Goal: Task Accomplishment & Management: Use online tool/utility

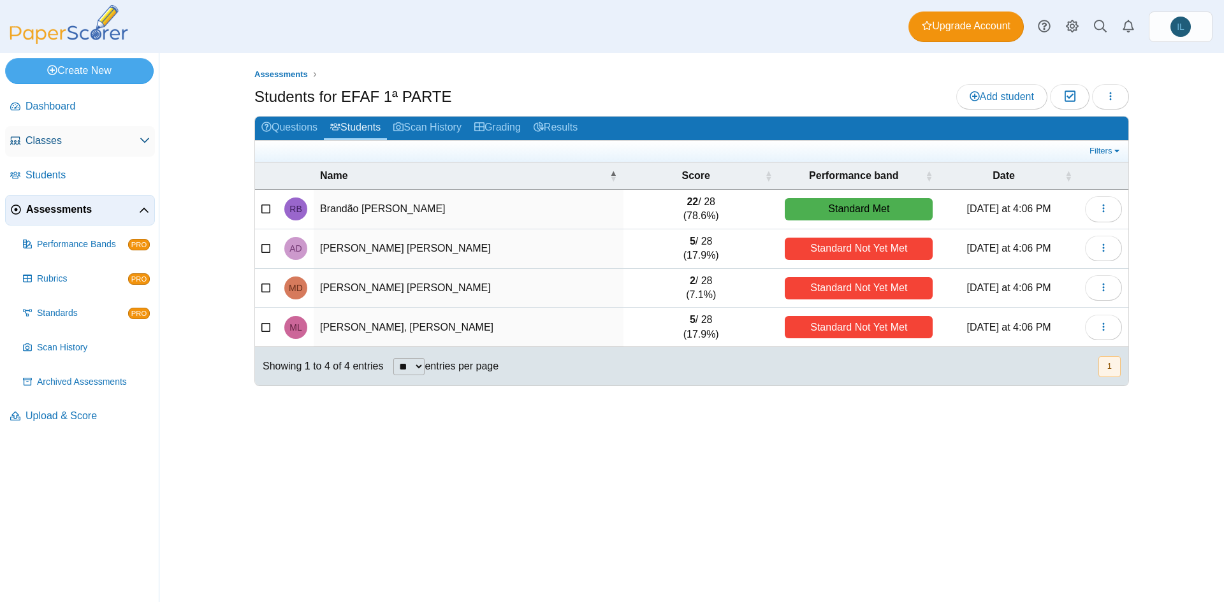
click at [64, 142] on span "Classes" at bounding box center [82, 141] width 114 height 14
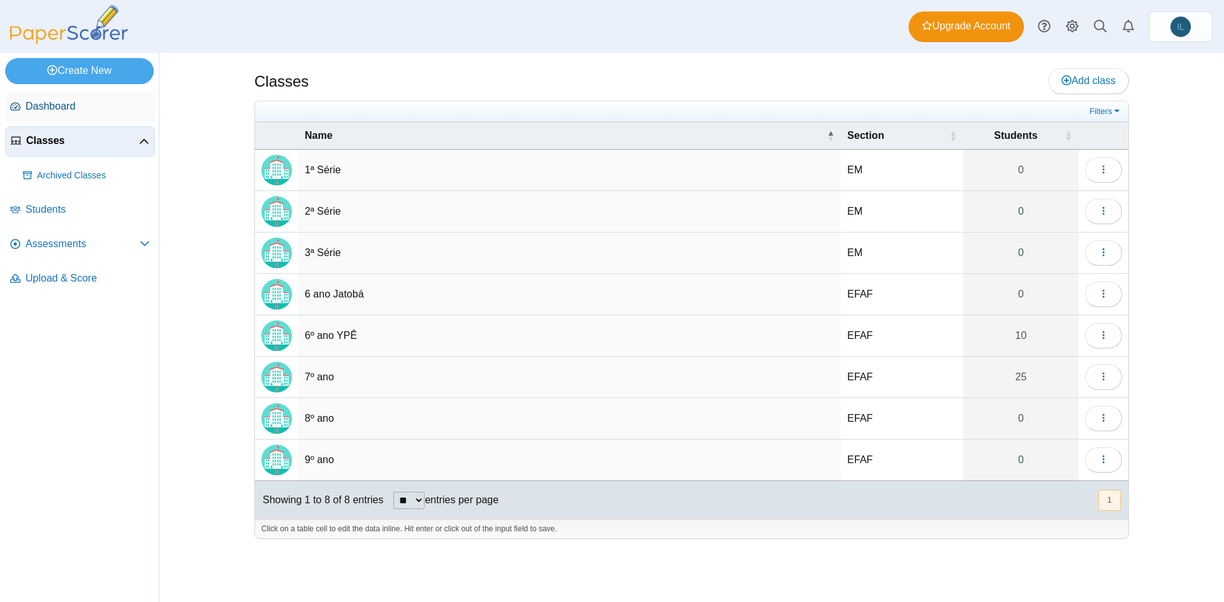
click at [80, 101] on span "Dashboard" at bounding box center [87, 106] width 124 height 14
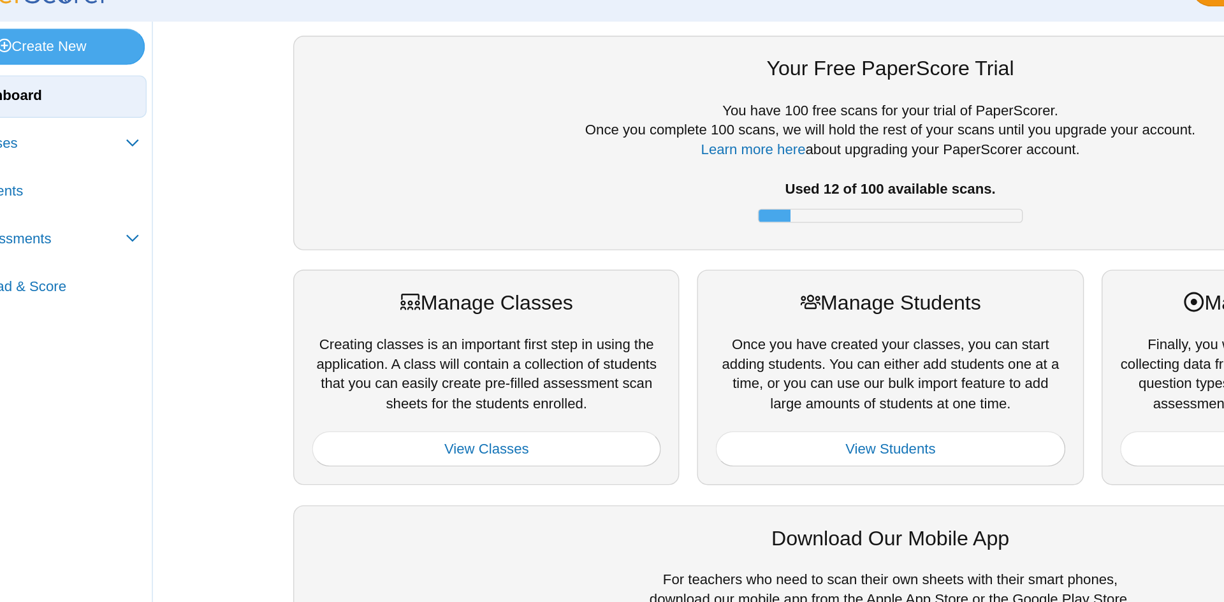
scroll to position [5, 0]
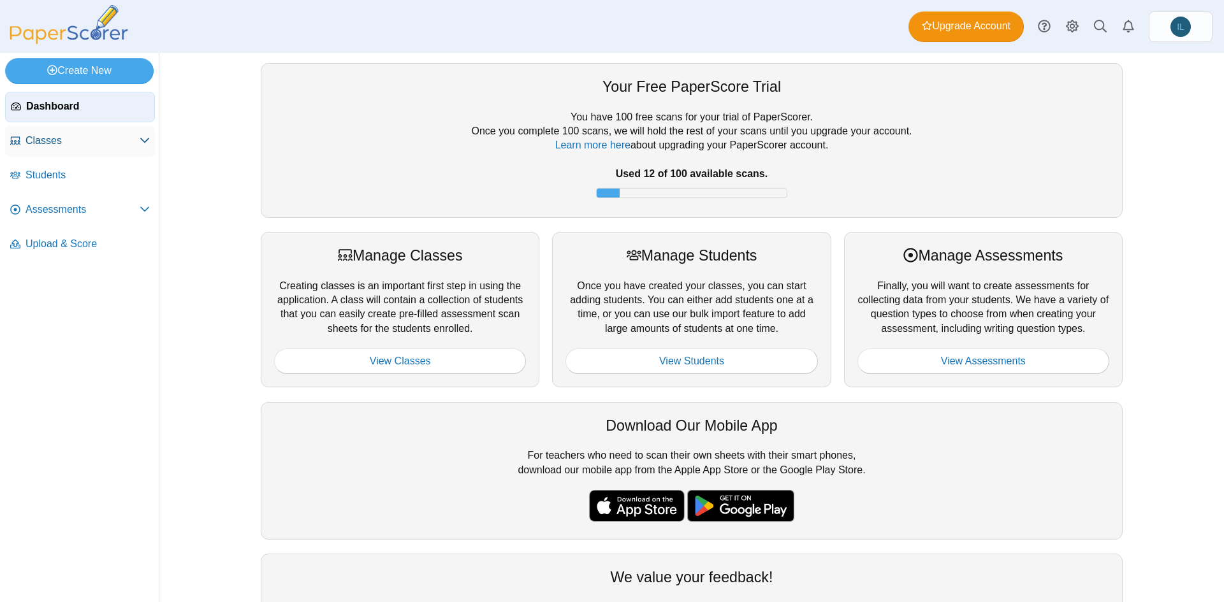
click at [73, 143] on span "Classes" at bounding box center [82, 141] width 114 height 14
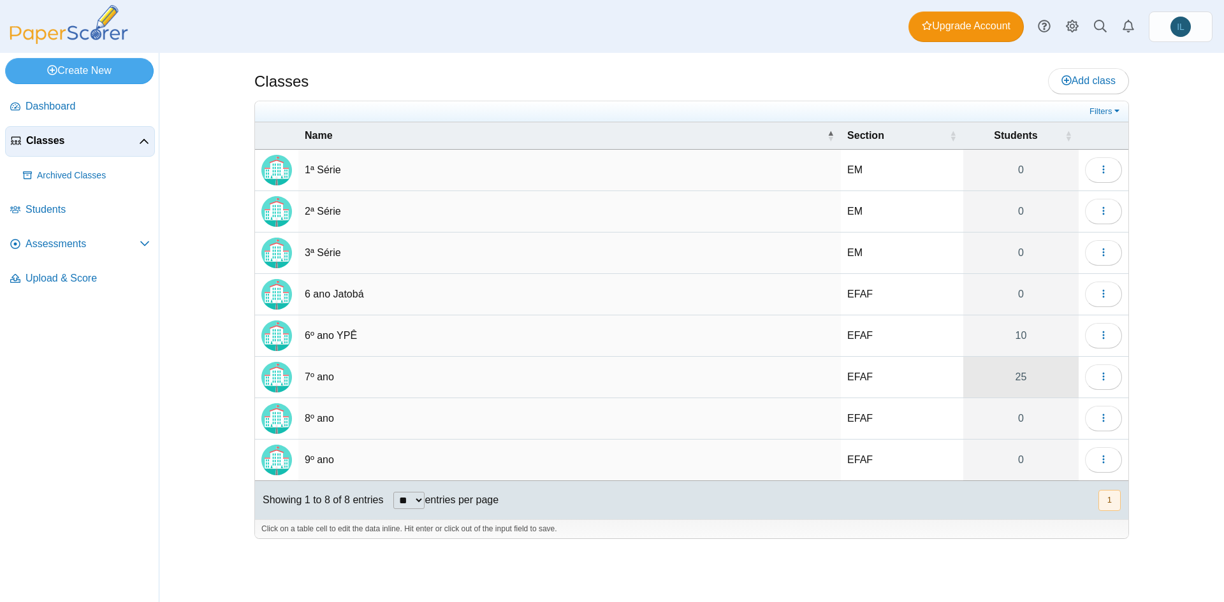
click at [1024, 375] on link "25" at bounding box center [1020, 377] width 115 height 41
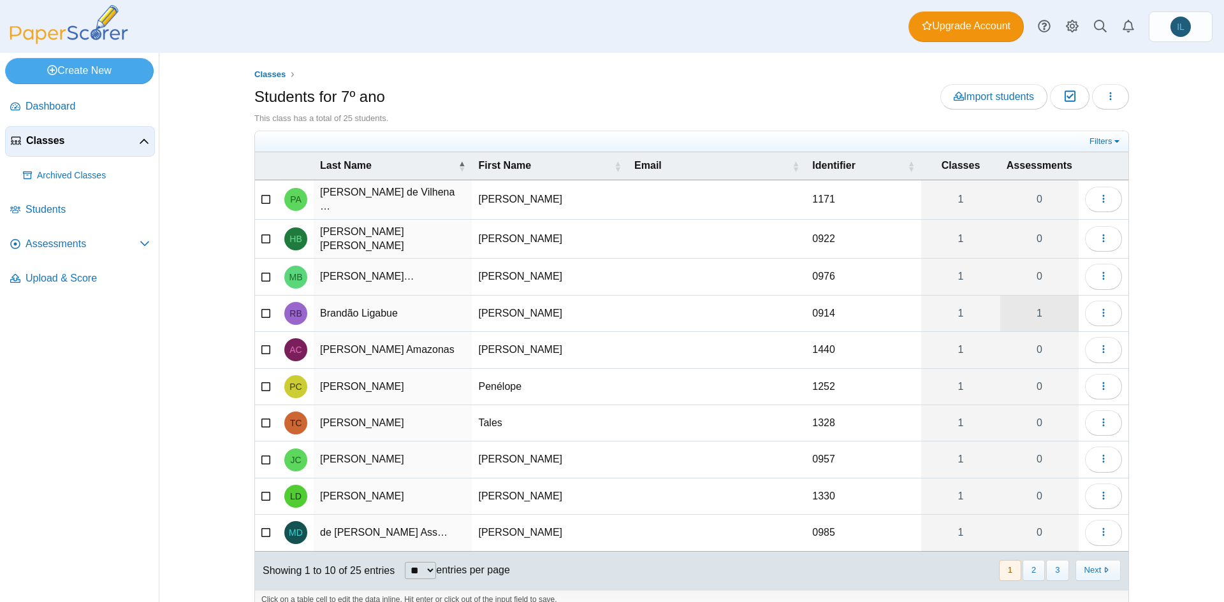
click at [1029, 307] on link "1" at bounding box center [1039, 314] width 78 height 36
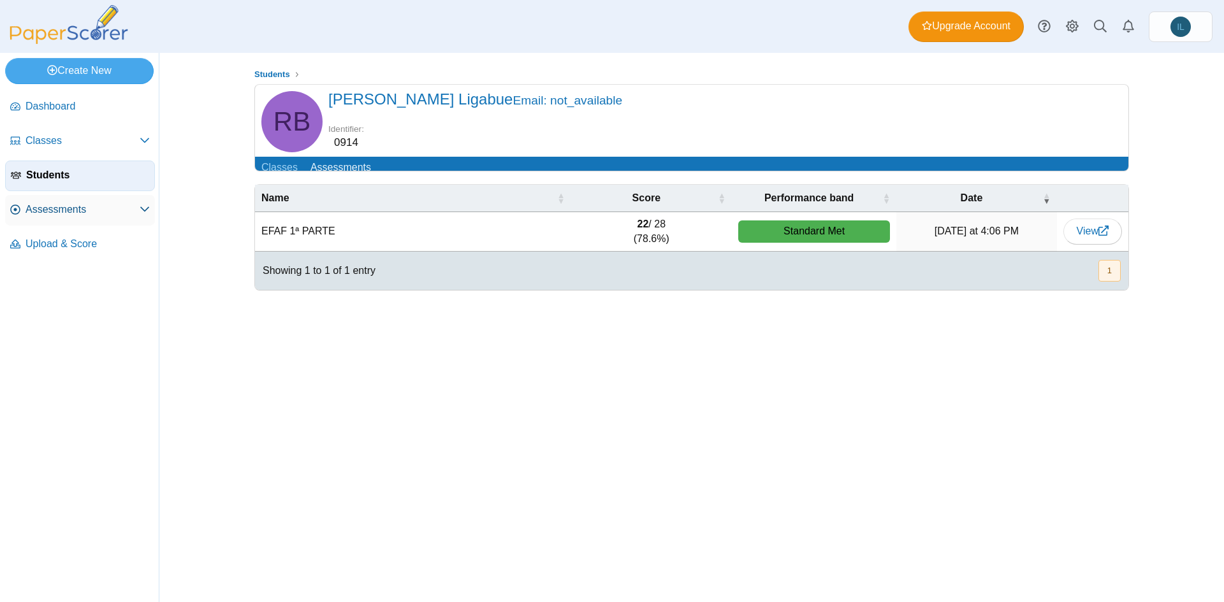
click at [88, 211] on span "Assessments" at bounding box center [82, 210] width 114 height 14
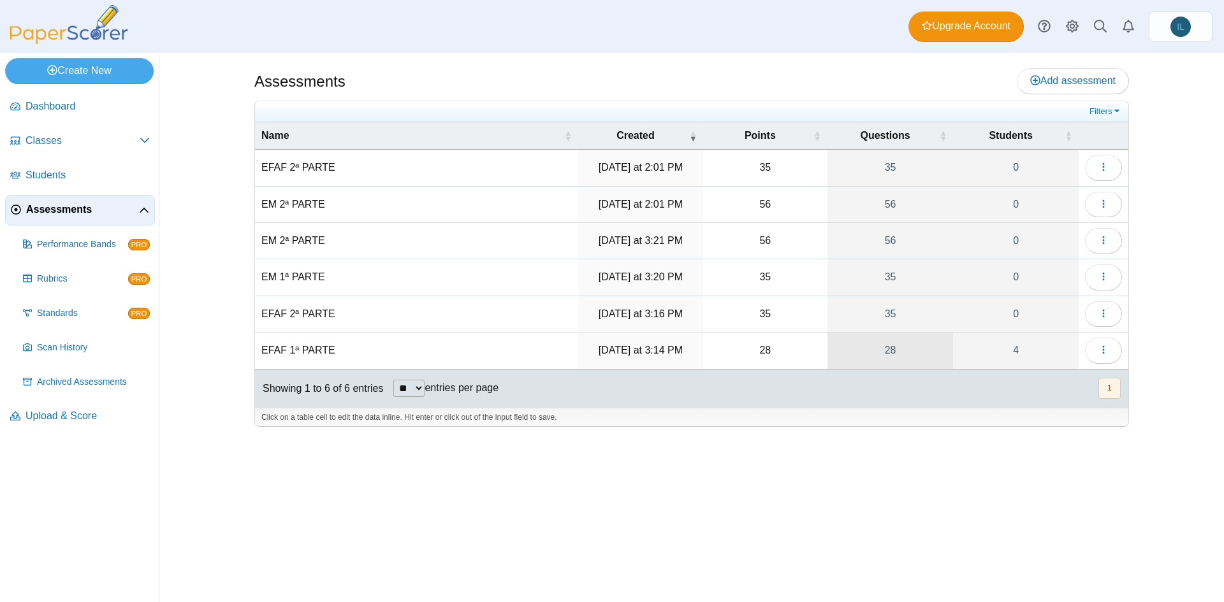
click at [883, 341] on link "28" at bounding box center [890, 351] width 126 height 36
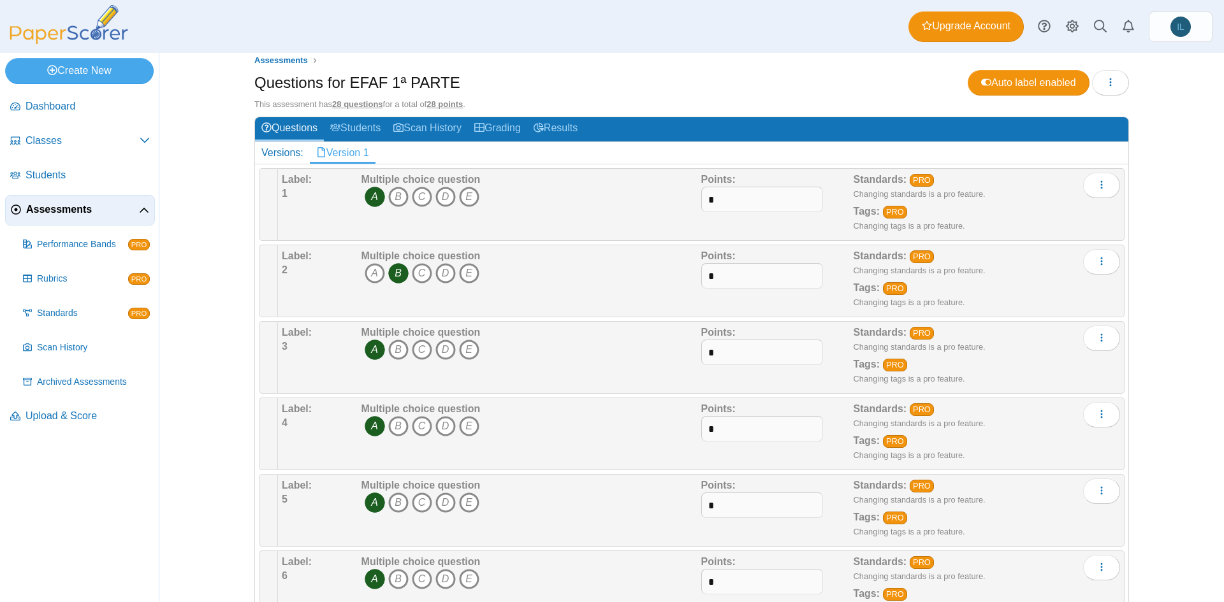
scroll to position [16, 0]
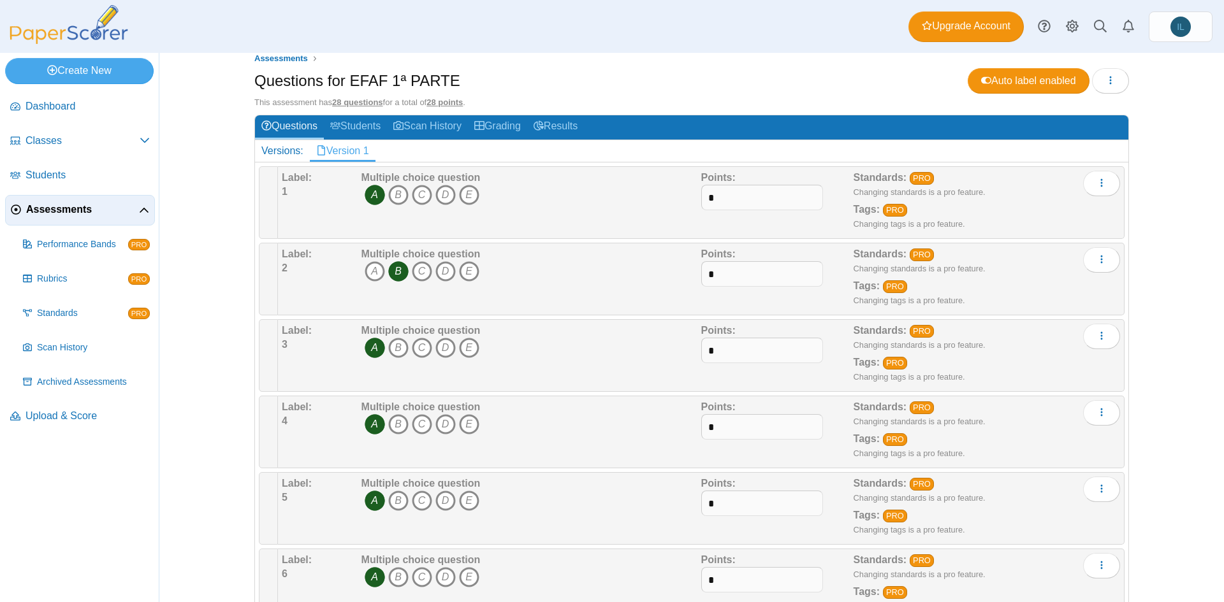
click at [364, 85] on h1 "Questions for EFAF 1ª PARTE" at bounding box center [357, 81] width 206 height 22
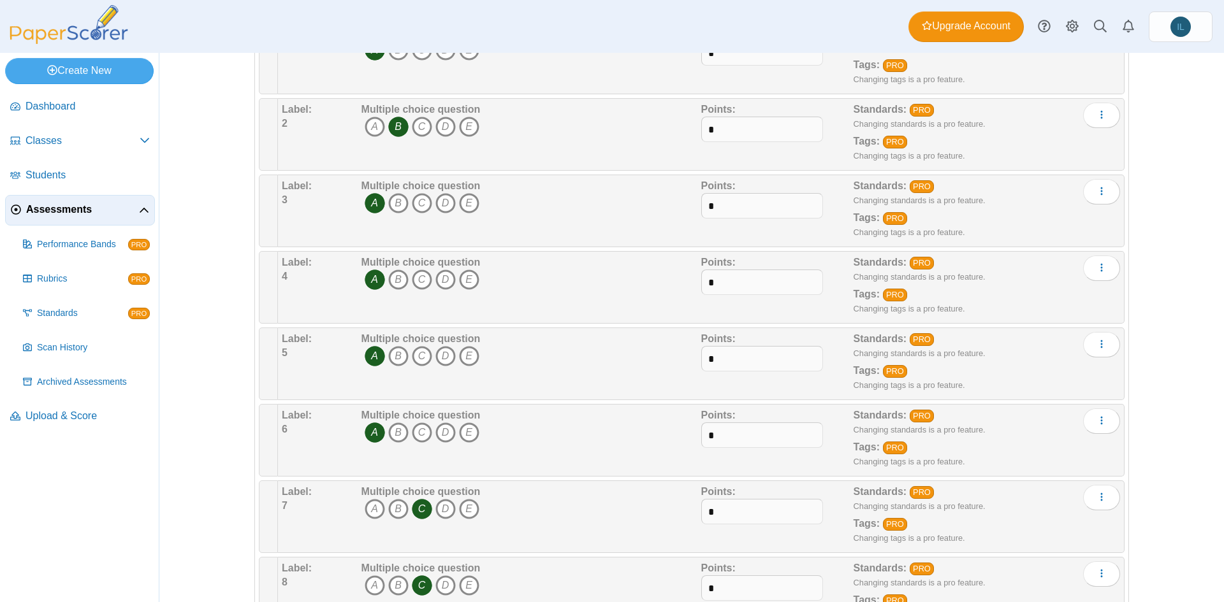
scroll to position [0, 0]
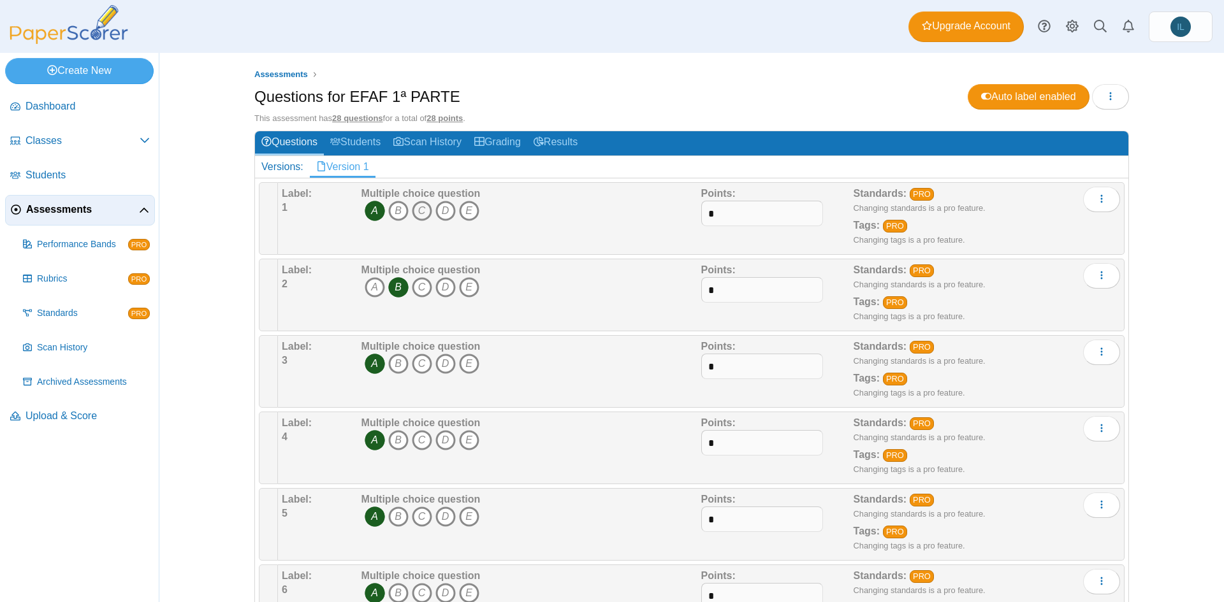
click at [426, 202] on icon "C" at bounding box center [422, 211] width 20 height 20
click at [365, 211] on icon "A" at bounding box center [375, 211] width 20 height 20
click at [284, 166] on div "Versions:" at bounding box center [282, 167] width 55 height 22
click at [328, 164] on link "Version 1" at bounding box center [343, 167] width 66 height 22
click at [1098, 92] on button "button" at bounding box center [1110, 96] width 37 height 25
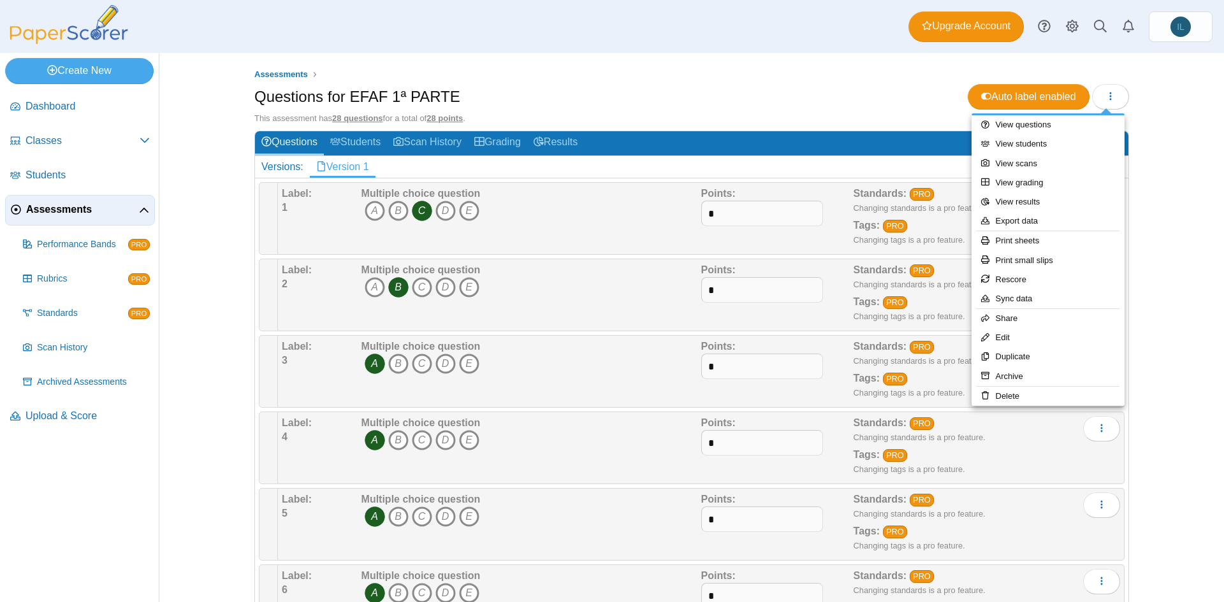
click at [419, 162] on h2 "Versions: Version 1" at bounding box center [691, 167] width 873 height 22
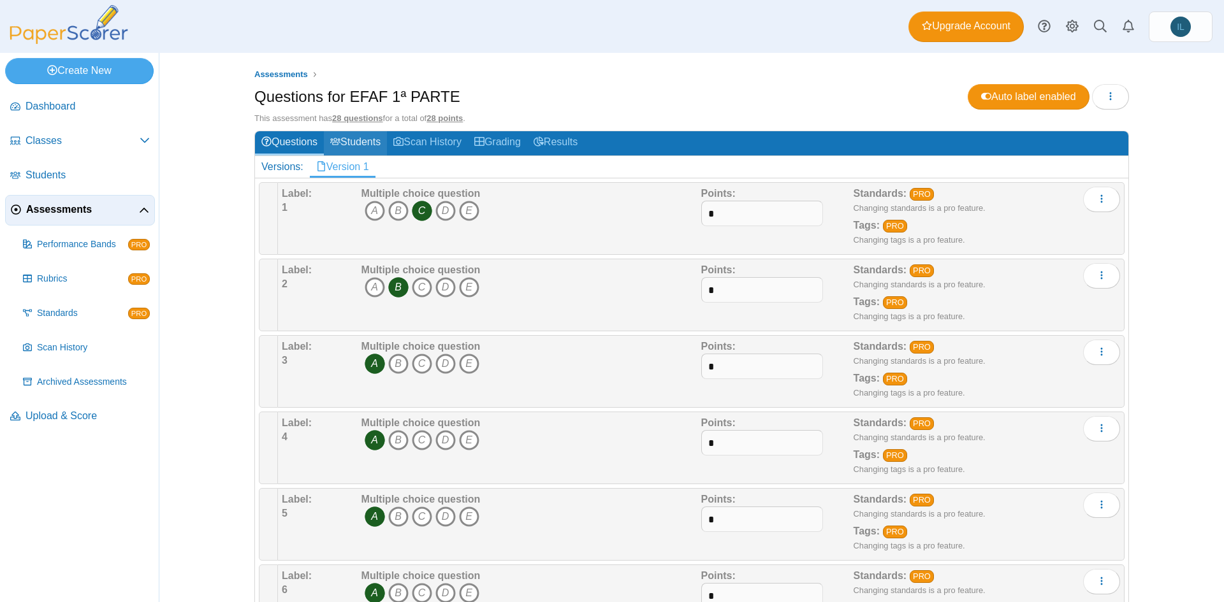
click at [362, 148] on link "Students" at bounding box center [355, 143] width 63 height 24
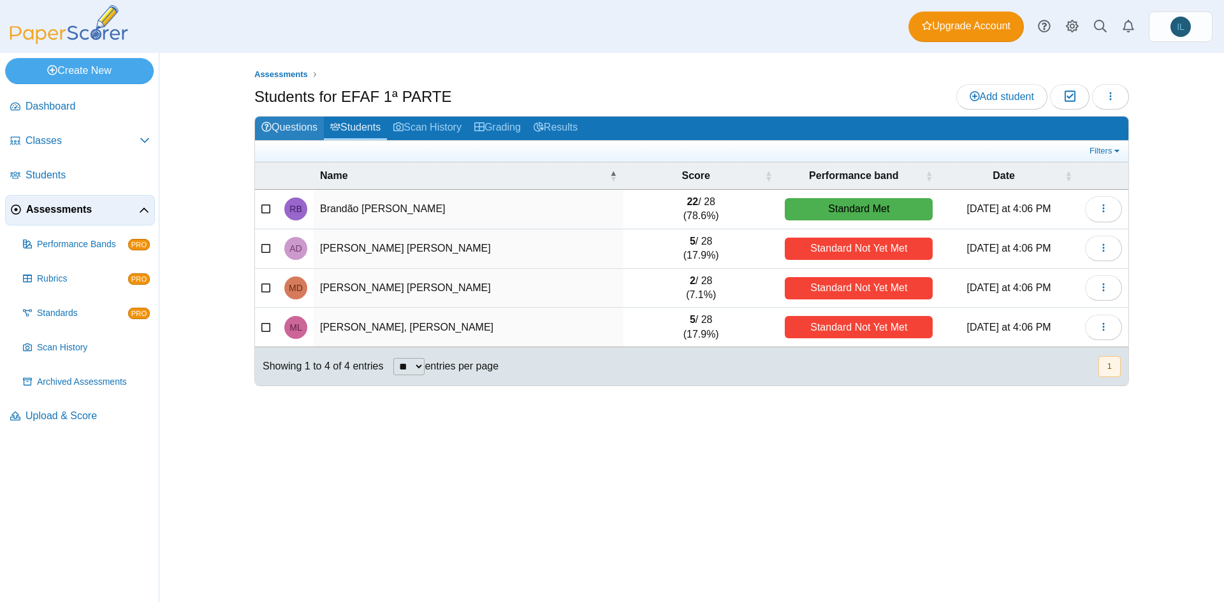
click at [318, 133] on link "Questions" at bounding box center [289, 129] width 69 height 24
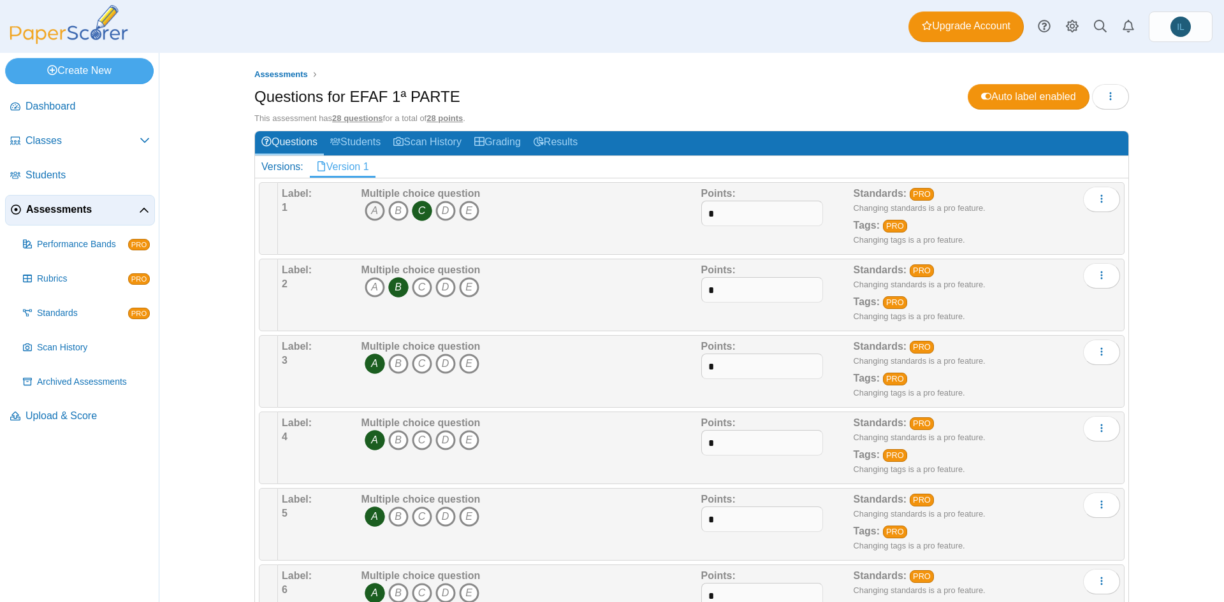
click at [369, 205] on icon "A" at bounding box center [375, 211] width 20 height 20
click at [419, 212] on icon "C" at bounding box center [422, 211] width 20 height 20
click at [415, 291] on icon "C" at bounding box center [422, 287] width 20 height 20
click at [416, 363] on icon "C" at bounding box center [422, 364] width 20 height 20
click at [398, 363] on icon "B" at bounding box center [398, 364] width 20 height 20
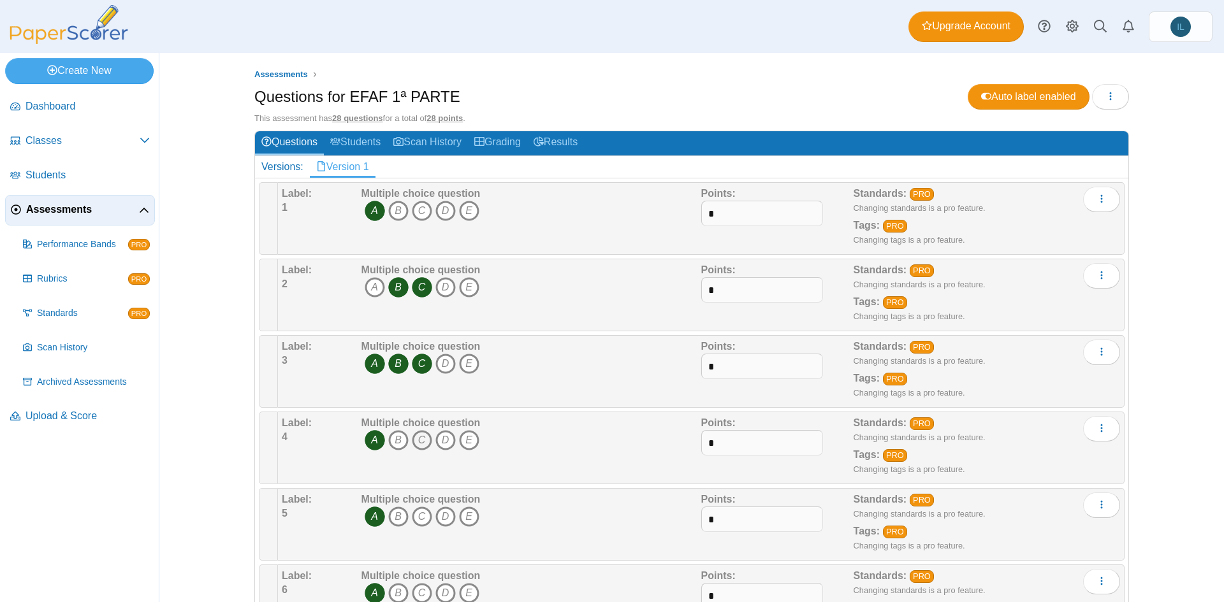
click at [424, 430] on icon "C" at bounding box center [422, 440] width 20 height 20
click at [421, 527] on span "A B C D E" at bounding box center [420, 519] width 119 height 24
click at [396, 287] on icon "B" at bounding box center [398, 287] width 20 height 20
click at [412, 286] on icon "C" at bounding box center [422, 287] width 20 height 20
click at [412, 370] on icon "C" at bounding box center [422, 364] width 20 height 20
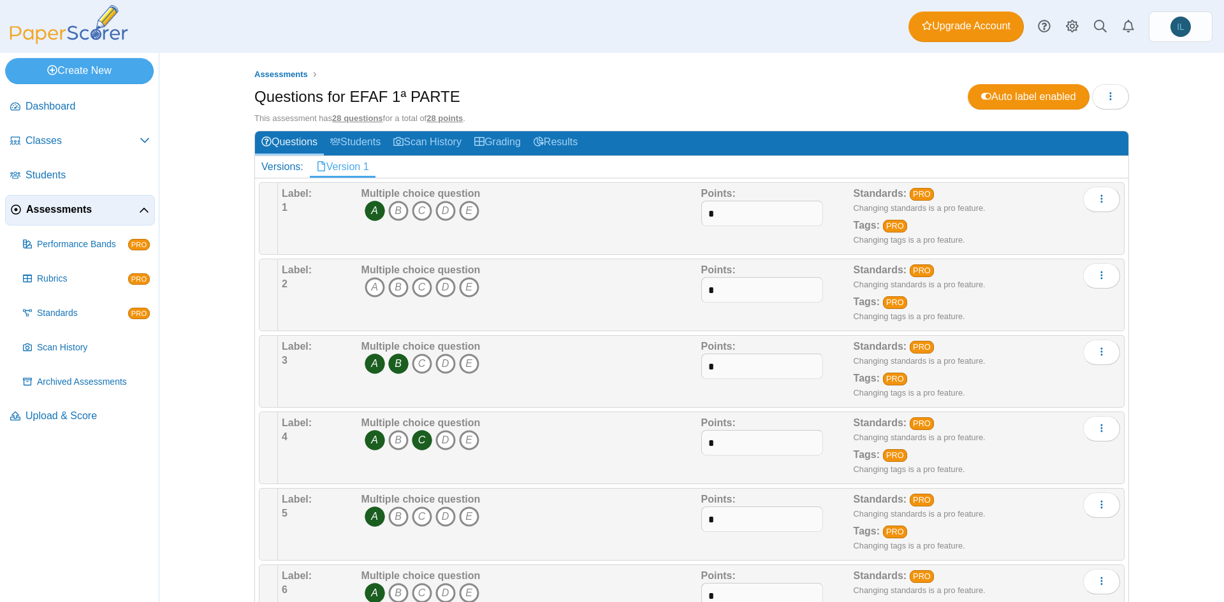
click at [393, 368] on icon "B" at bounding box center [398, 364] width 20 height 20
click at [418, 444] on icon "C" at bounding box center [422, 440] width 20 height 20
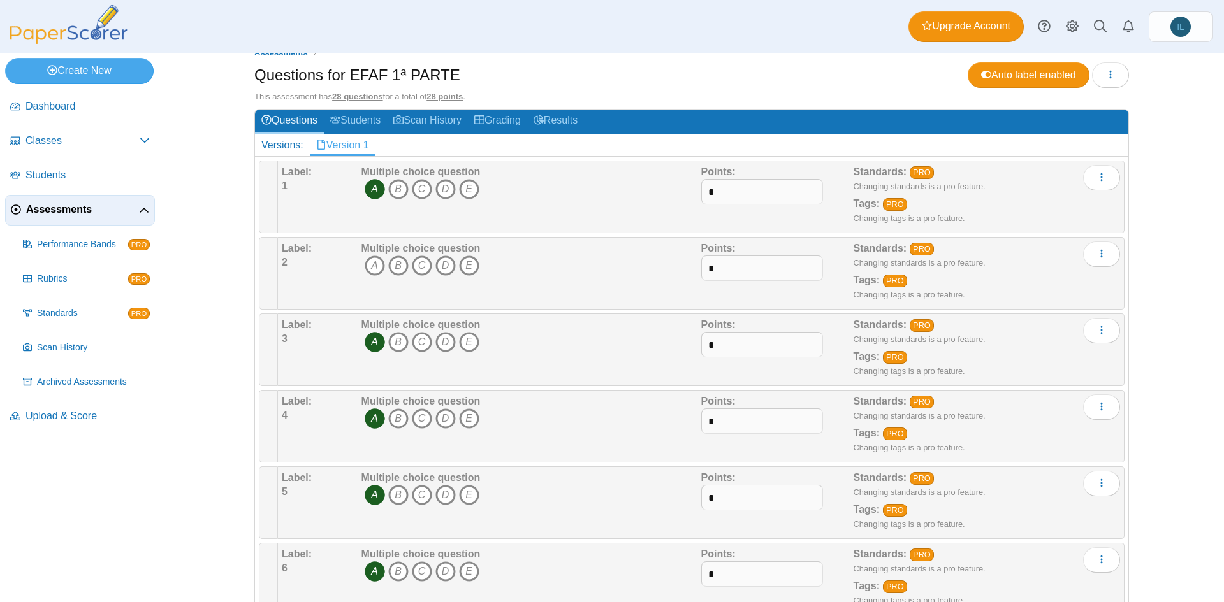
scroll to position [22, 0]
click at [394, 266] on icon "B" at bounding box center [398, 265] width 20 height 20
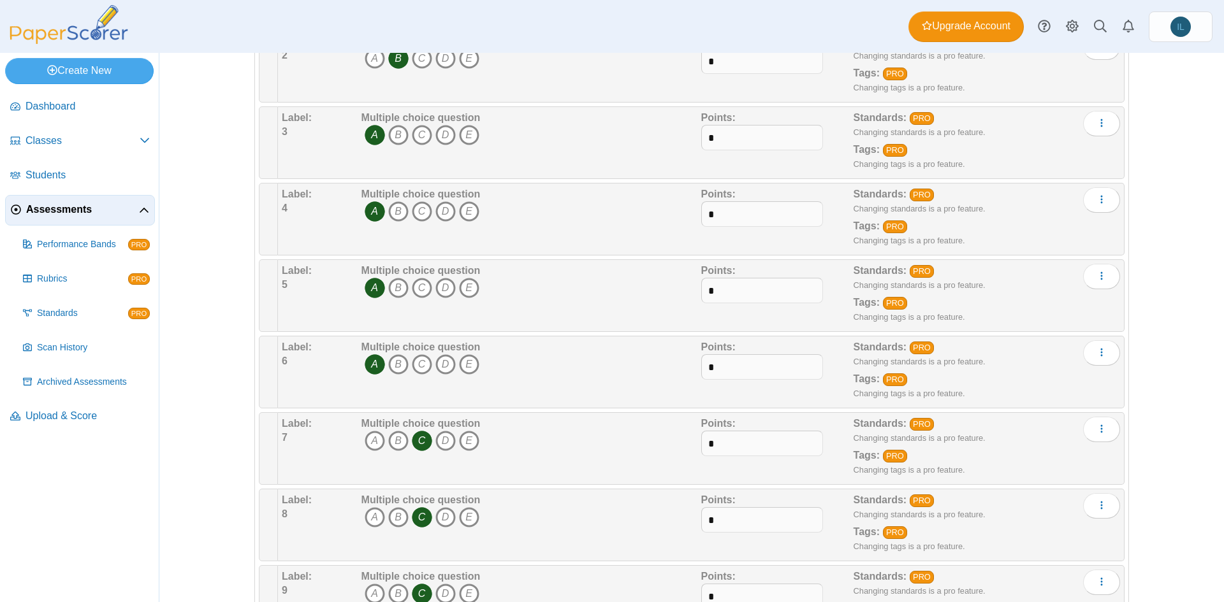
scroll to position [0, 0]
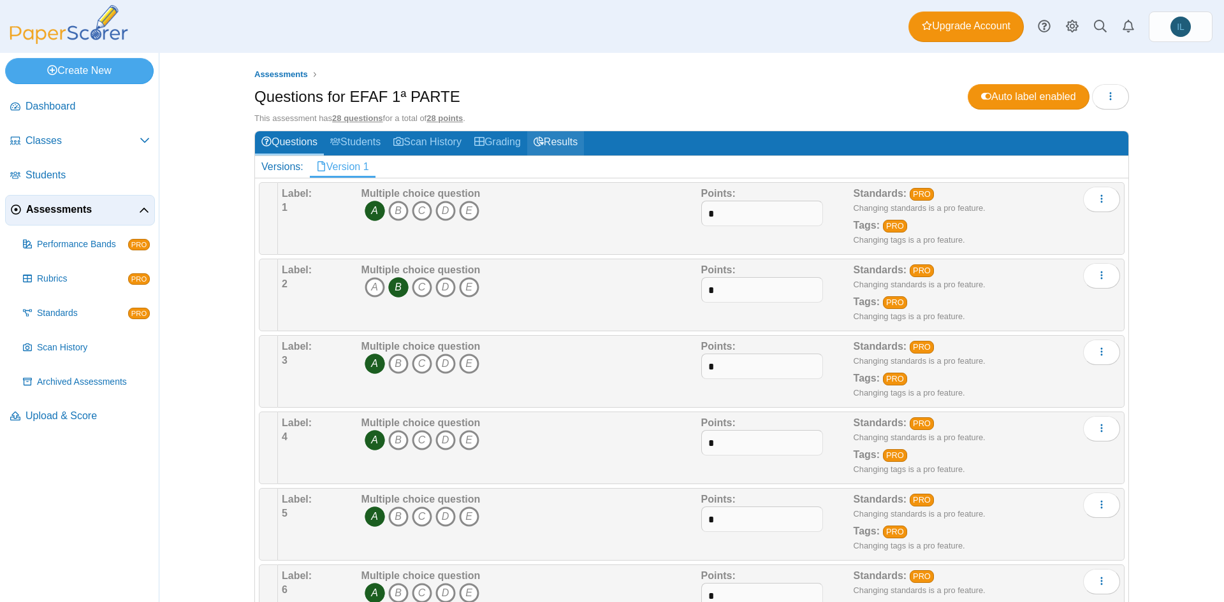
click at [549, 140] on link "Results" at bounding box center [555, 143] width 57 height 24
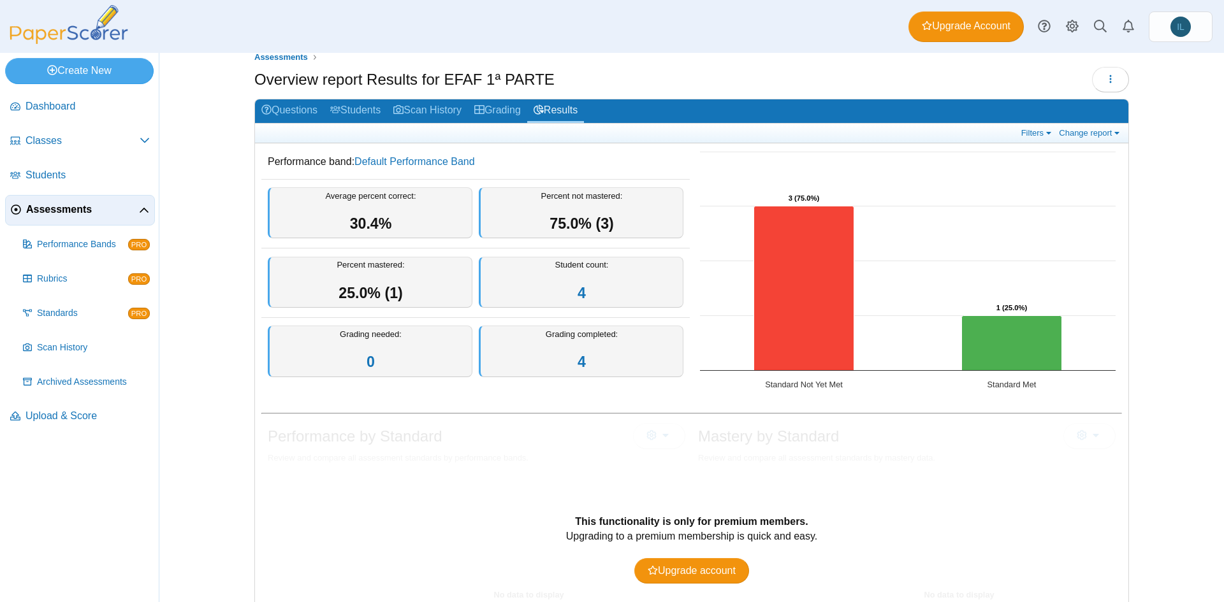
scroll to position [7, 0]
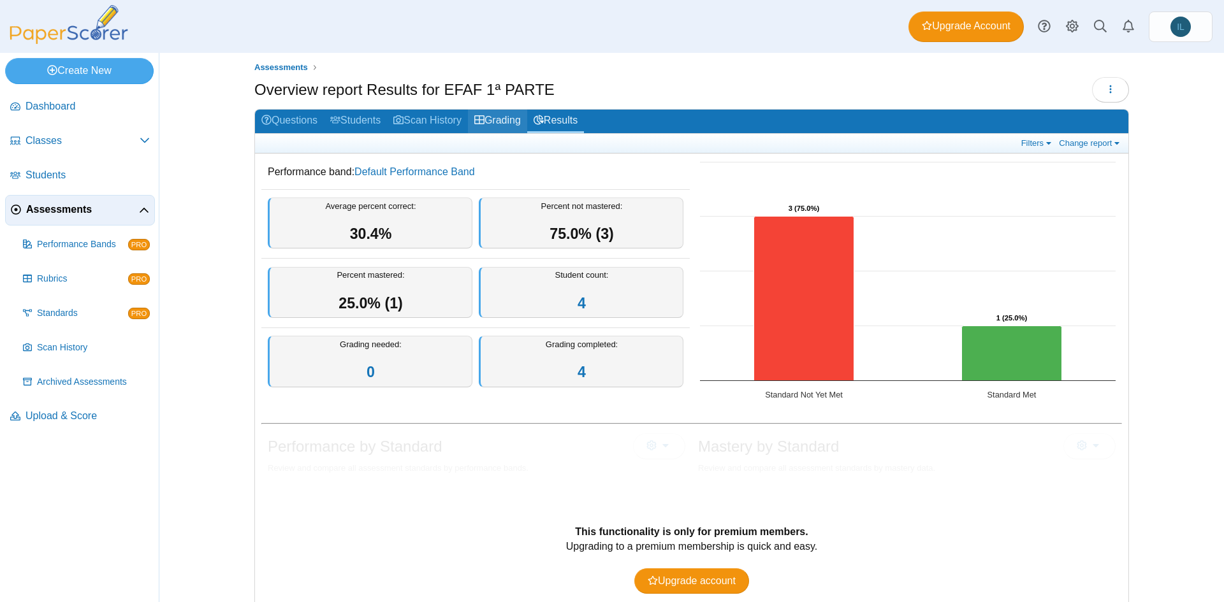
click at [486, 123] on link "Grading" at bounding box center [497, 122] width 59 height 24
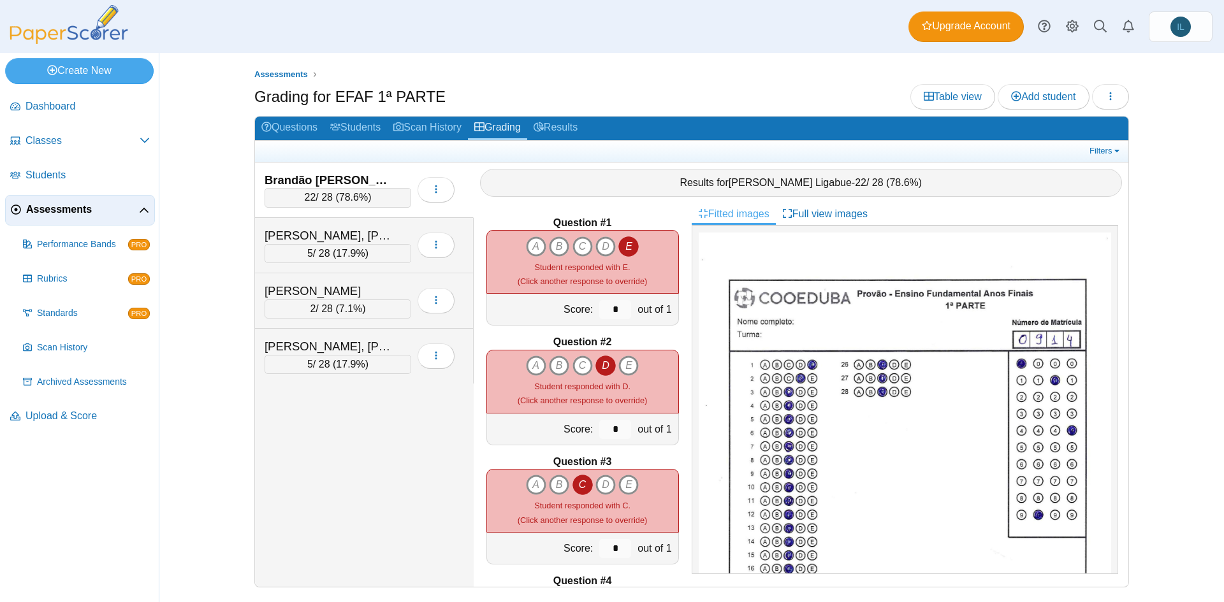
click at [93, 209] on span "Assessments" at bounding box center [82, 210] width 113 height 14
